Goal: Task Accomplishment & Management: Manage account settings

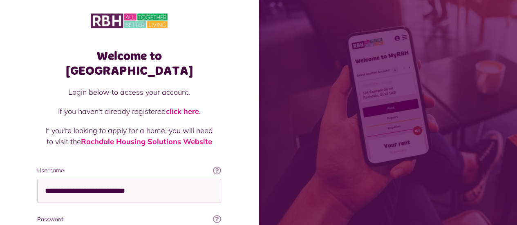
scroll to position [4, 0]
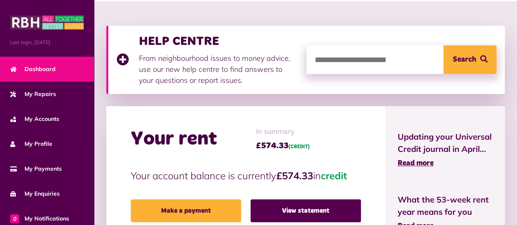
scroll to position [105, 0]
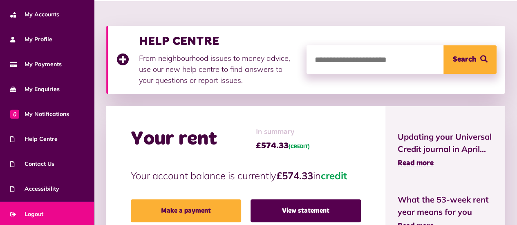
click at [25, 216] on span "Logout" at bounding box center [26, 214] width 33 height 9
